Goal: Information Seeking & Learning: Find specific fact

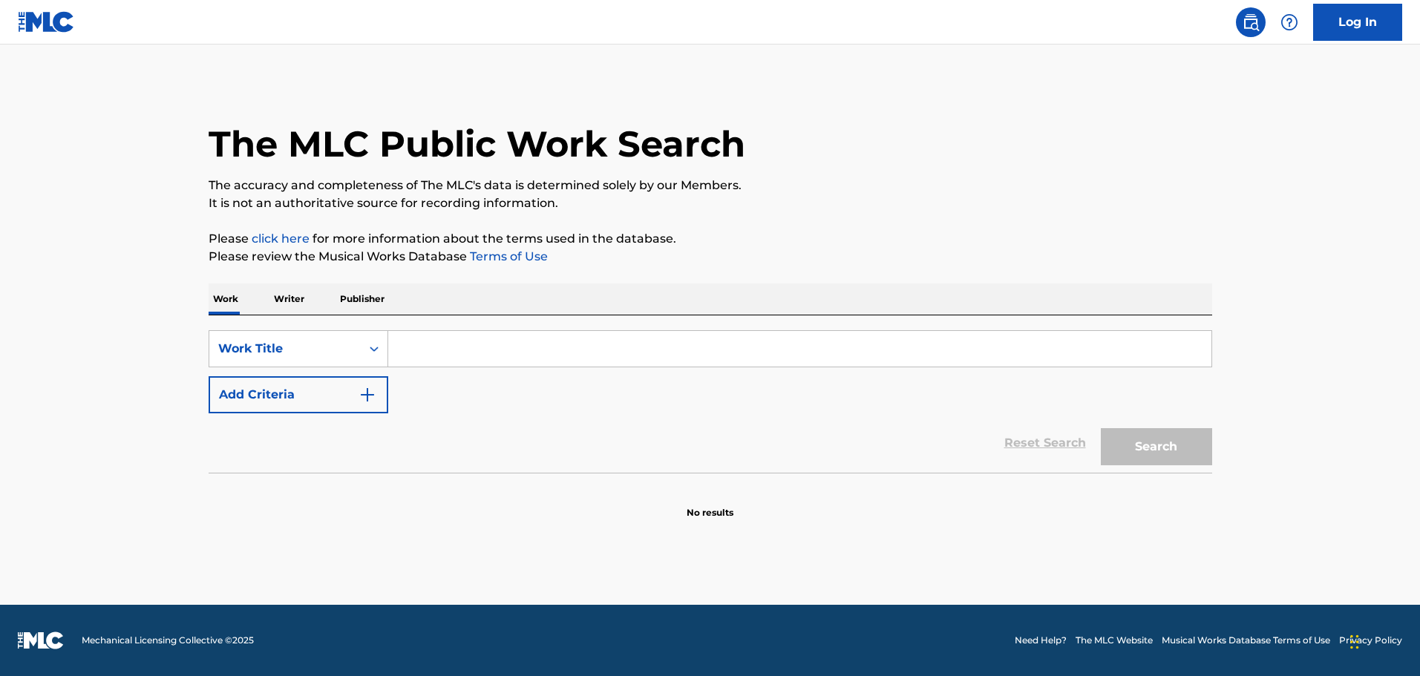
click at [473, 341] on input "Search Form" at bounding box center [799, 349] width 823 height 36
paste input "OLD MAN DOWN THE ROAD"
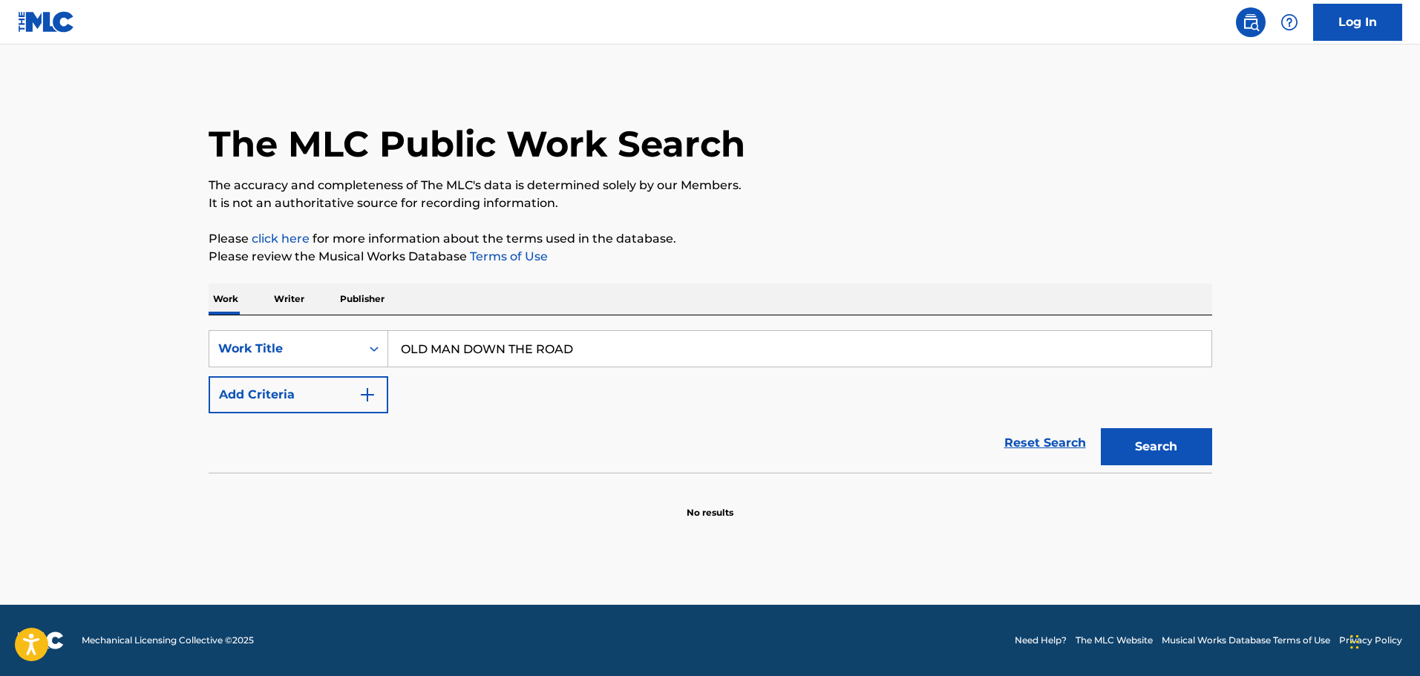
type input "OLD MAN DOWN THE ROAD"
click at [1206, 451] on button "Search" at bounding box center [1156, 446] width 111 height 37
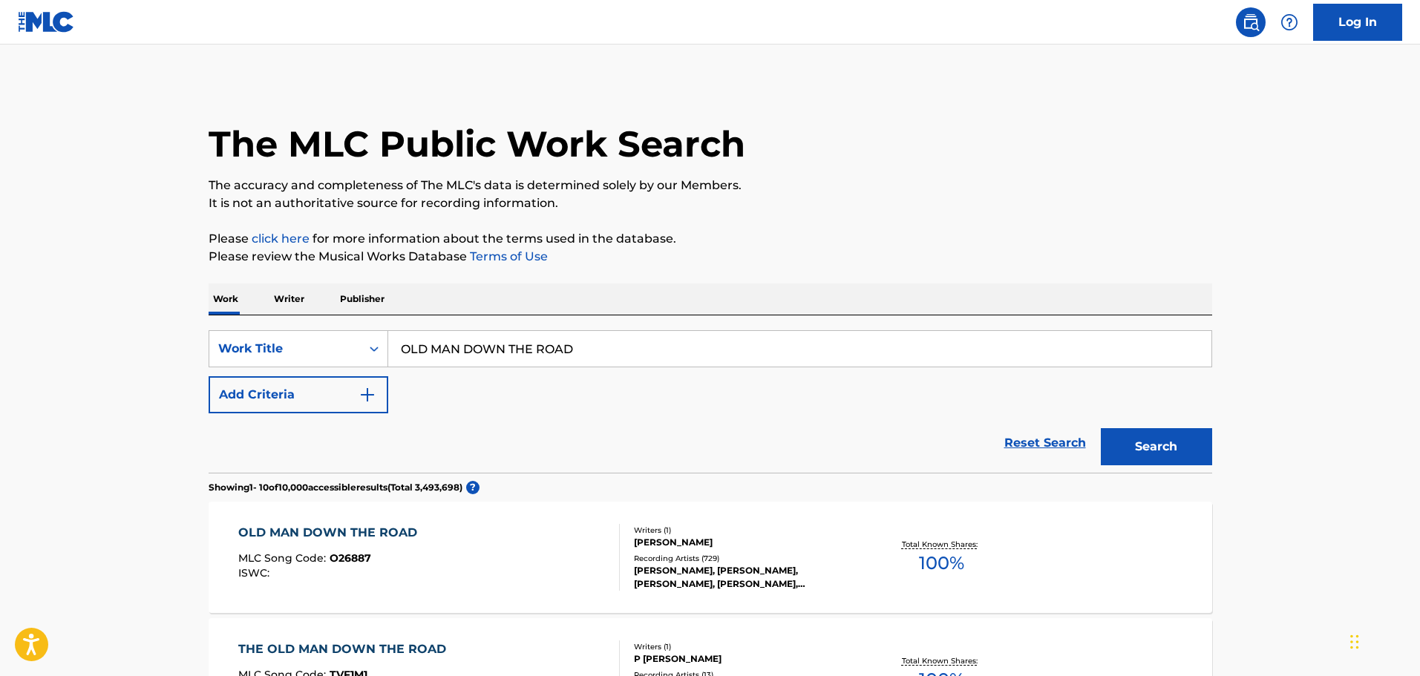
scroll to position [223, 0]
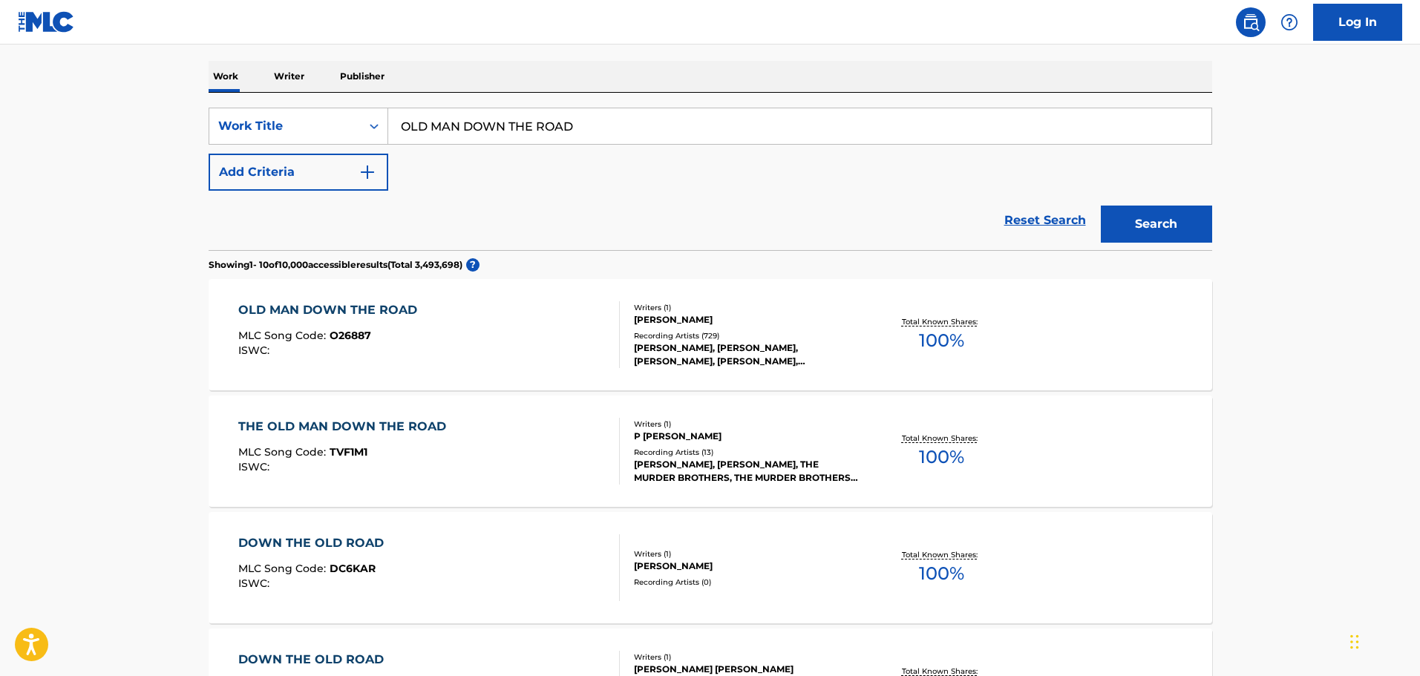
click at [450, 321] on div "OLD MAN DOWN THE ROAD MLC Song Code : O26887 ISWC :" at bounding box center [428, 334] width 381 height 67
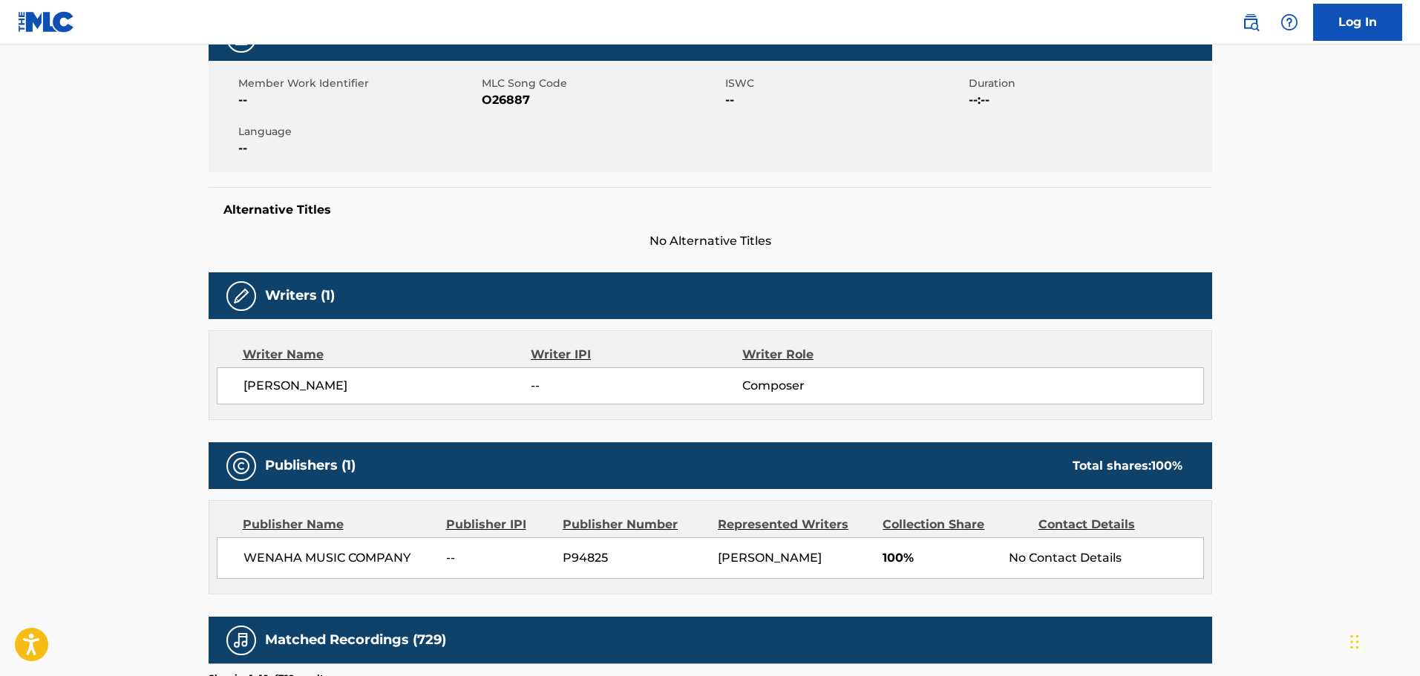
scroll to position [445, 0]
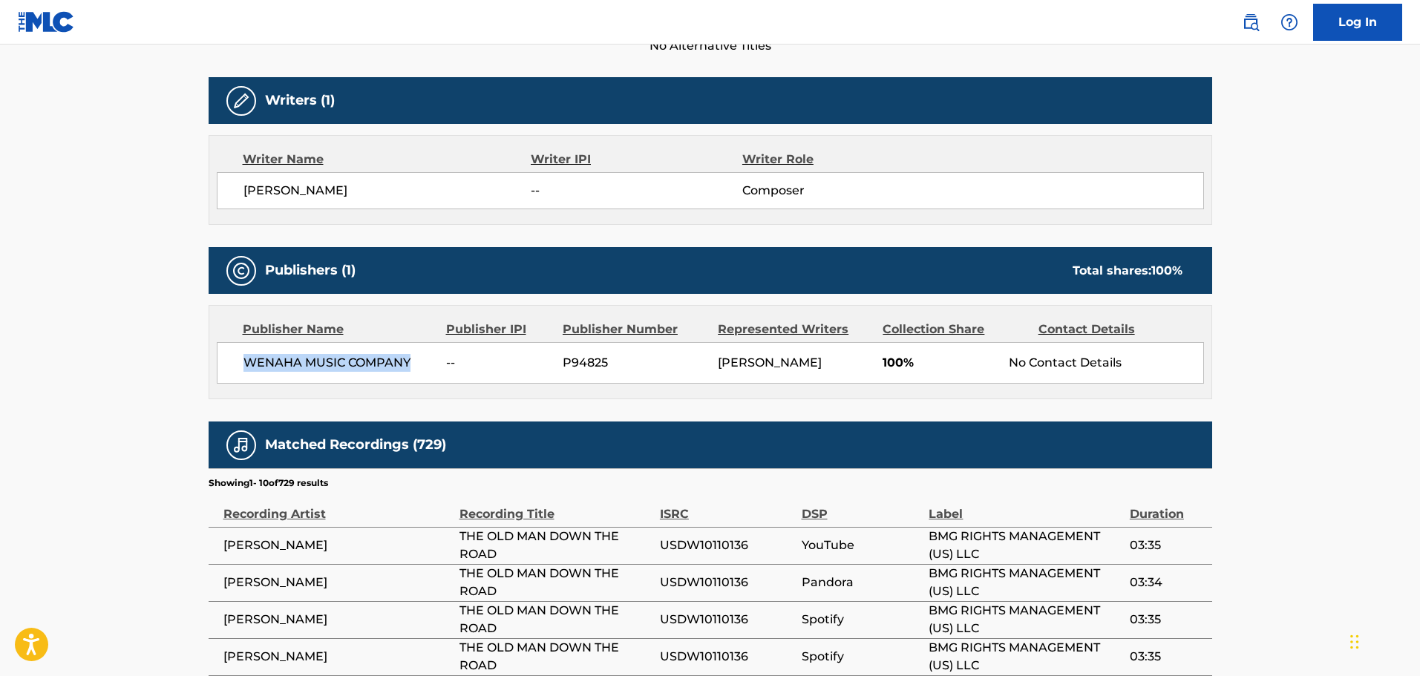
drag, startPoint x: 236, startPoint y: 363, endPoint x: 416, endPoint y: 358, distance: 180.4
click at [416, 356] on div "WENAHA MUSIC COMPANY -- P94825 [PERSON_NAME] 100% No Contact Details" at bounding box center [710, 363] width 987 height 42
copy span "WENAHA MUSIC COMPANY"
